Goal: Task Accomplishment & Management: Complete application form

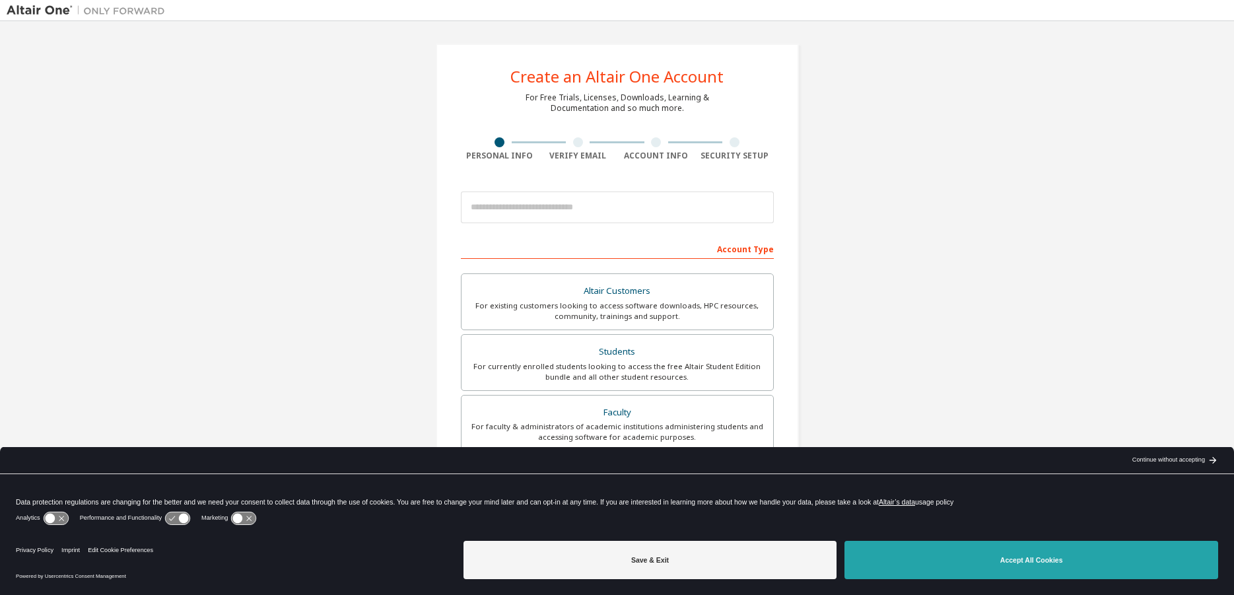
click at [985, 564] on button "Accept All Cookies" at bounding box center [1032, 560] width 374 height 38
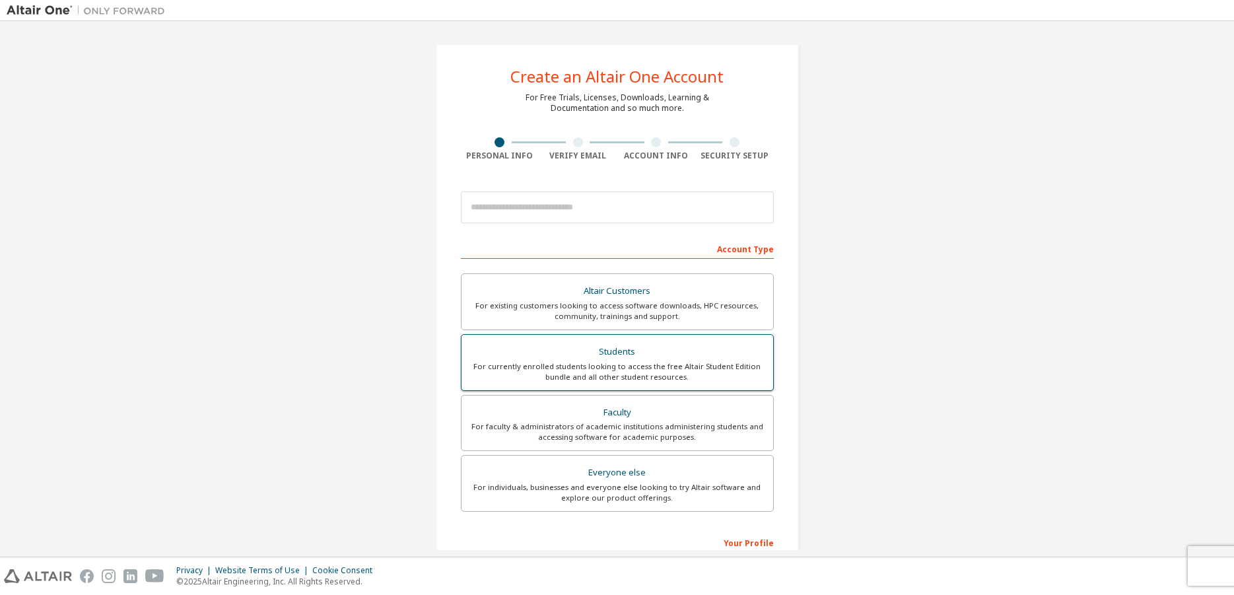
click at [621, 363] on div "For currently enrolled students looking to access the free Altair Student Editi…" at bounding box center [617, 371] width 296 height 21
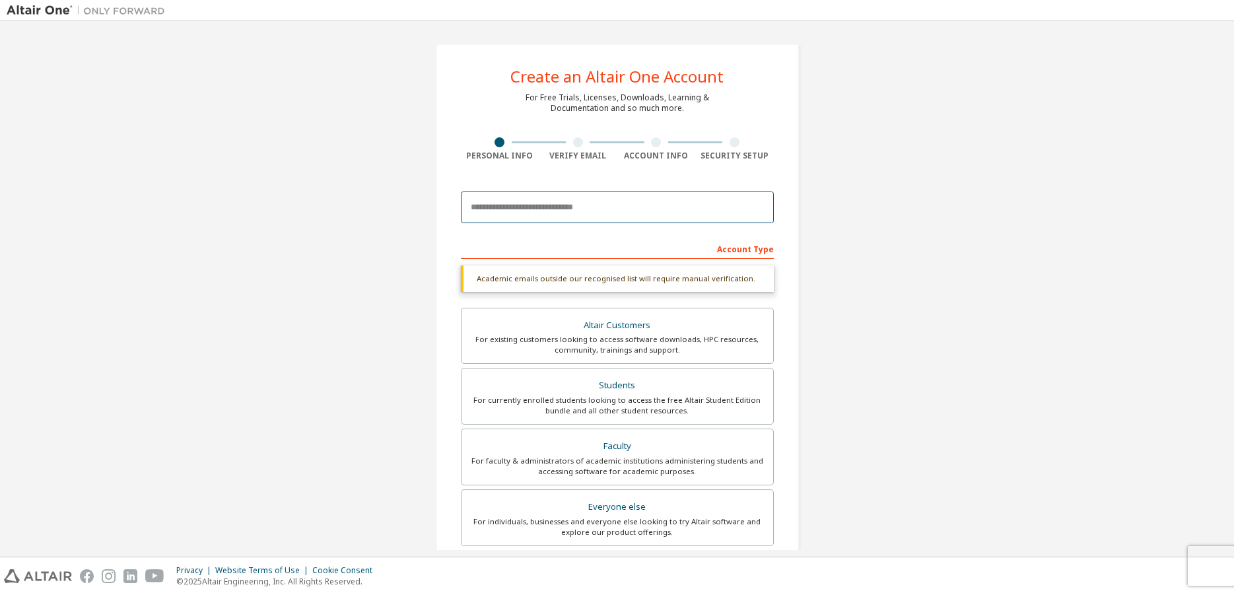
click at [586, 213] on input "email" at bounding box center [617, 207] width 313 height 32
type input "**********"
click at [640, 251] on div "Account Type" at bounding box center [617, 248] width 313 height 21
click at [636, 391] on div "Students" at bounding box center [617, 385] width 296 height 18
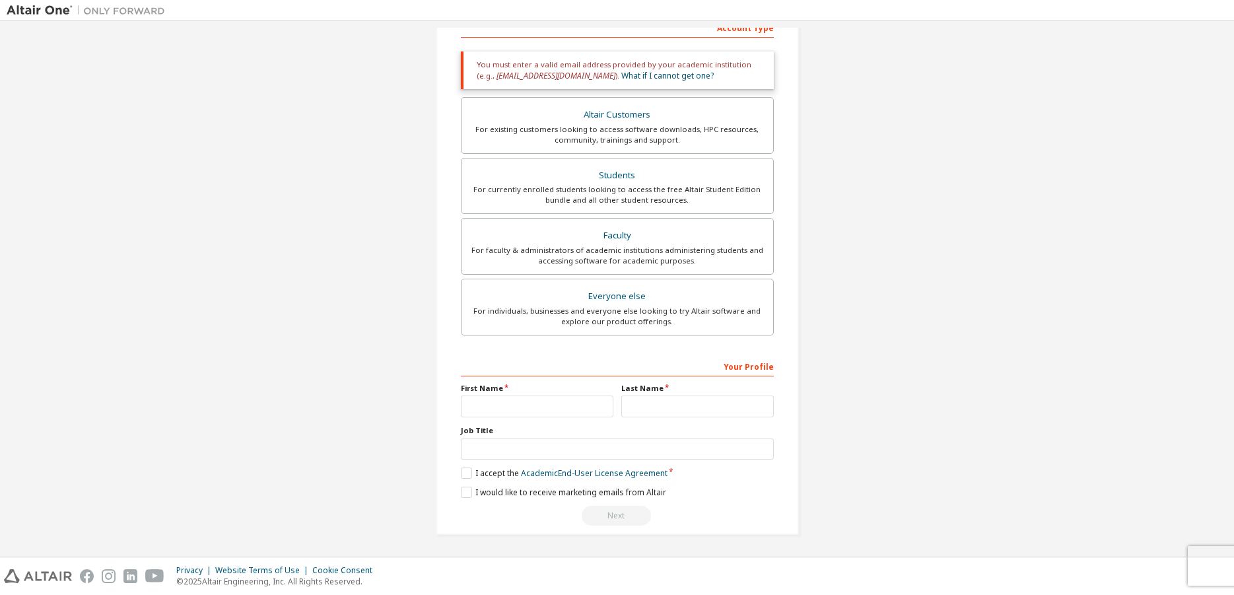
scroll to position [223, 0]
